Goal: Information Seeking & Learning: Find specific fact

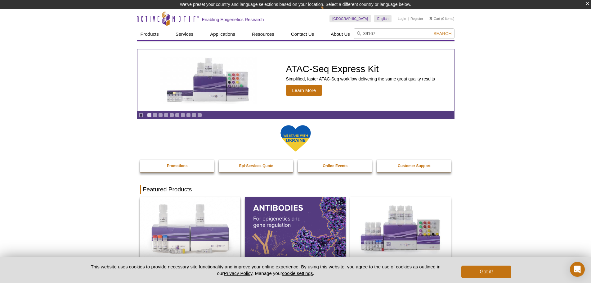
type input "39167"
click at [432, 31] on button "Search" at bounding box center [443, 34] width 22 height 6
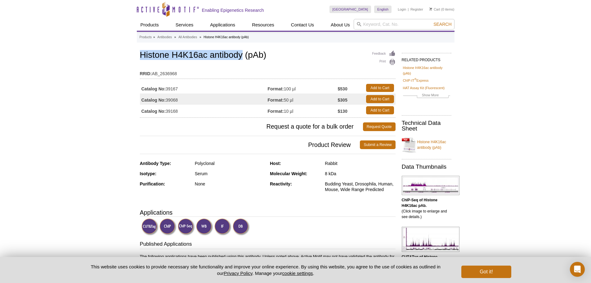
drag, startPoint x: 141, startPoint y: 56, endPoint x: 242, endPoint y: 56, distance: 100.8
click at [242, 56] on h1 "Histone H4K16ac antibody (pAb)" at bounding box center [268, 55] width 256 height 11
copy h1 "Histone H4K16ac antibody"
